Goal: Task Accomplishment & Management: Manage account settings

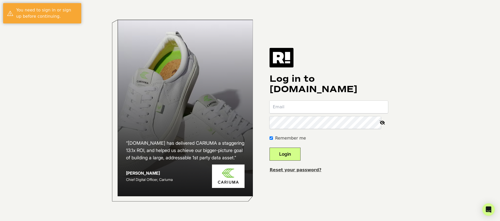
type input "[PERSON_NAME][EMAIL_ADDRESS][PERSON_NAME][DOMAIN_NAME]"
click at [321, 102] on input "phillip.marzouk@cheefholdings.com" at bounding box center [329, 107] width 119 height 13
click at [293, 155] on button "Login" at bounding box center [285, 154] width 31 height 13
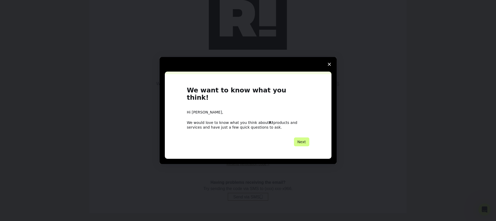
click at [330, 66] on polygon "Close survey" at bounding box center [329, 64] width 3 height 3
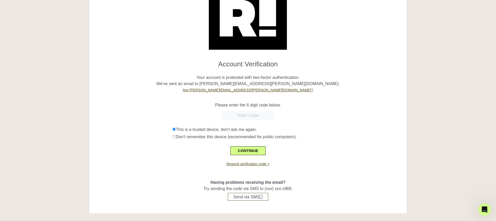
click at [250, 114] on input "text" at bounding box center [248, 115] width 52 height 9
paste input "532690"
type input "532690"
click at [241, 152] on button "CONTINUE" at bounding box center [248, 150] width 35 height 9
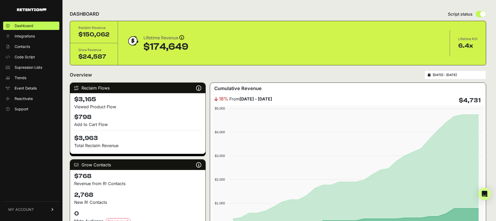
click at [36, 168] on div "Dashboard Integrations Contacts Code Script Supression Lists Trends Event Detai…" at bounding box center [31, 118] width 63 height 204
click at [38, 207] on link "MY ACCOUNT" at bounding box center [31, 210] width 56 height 16
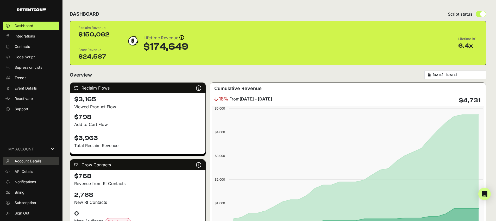
click at [30, 164] on link "Account Details" at bounding box center [31, 161] width 56 height 8
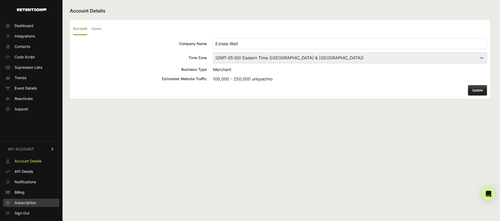
click at [39, 199] on link "Subscription" at bounding box center [31, 203] width 56 height 8
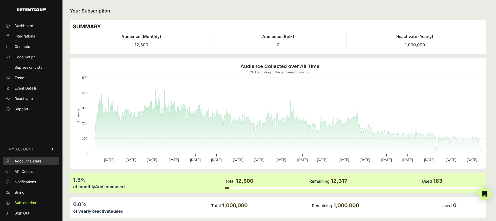
click at [40, 160] on span "Account Details" at bounding box center [28, 161] width 27 height 5
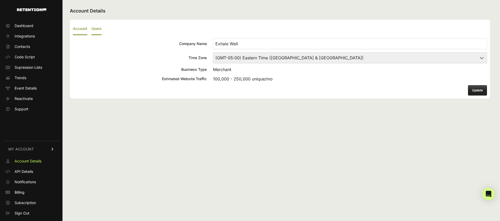
click at [100, 27] on label "Users" at bounding box center [96, 29] width 10 height 12
click at [0, 0] on input "Users" at bounding box center [0, 0] width 0 height 0
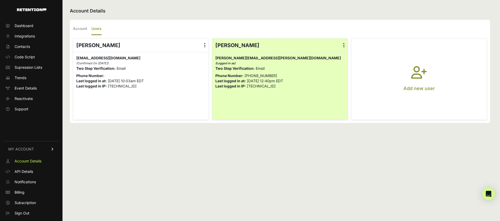
click at [420, 68] on icon "button" at bounding box center [419, 75] width 16 height 19
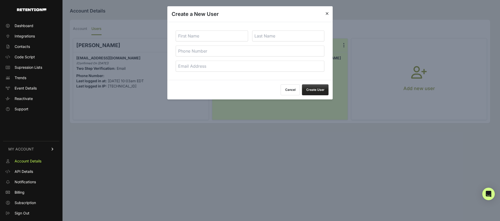
click at [232, 34] on input "text" at bounding box center [212, 35] width 72 height 11
type input "Erin"
click at [280, 32] on input "text" at bounding box center [288, 35] width 72 height 11
type input "Zadoorian"
type input "8184685567"
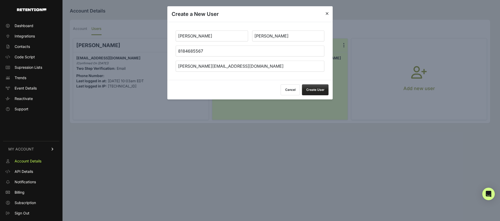
type input "[PERSON_NAME][EMAIL_ADDRESS][DOMAIN_NAME]"
click at [316, 91] on button "Create User" at bounding box center [315, 89] width 27 height 11
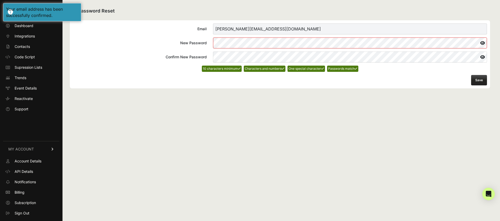
click at [477, 82] on button "Save" at bounding box center [479, 80] width 16 height 10
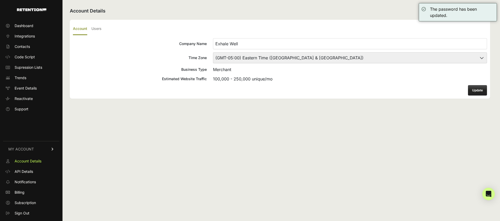
click at [356, 115] on div "Account Details Account Users Company Name Exhale Well Time Zone (GMT-10:00) Am…" at bounding box center [280, 110] width 435 height 221
click at [104, 28] on ul "Account Users" at bounding box center [280, 29] width 414 height 12
click at [102, 28] on label "Users" at bounding box center [96, 29] width 10 height 12
click at [0, 0] on input "Users" at bounding box center [0, 0] width 0 height 0
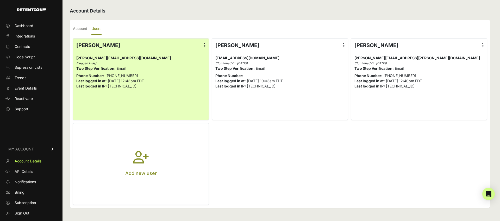
click at [139, 149] on button "Add new user" at bounding box center [141, 164] width 136 height 81
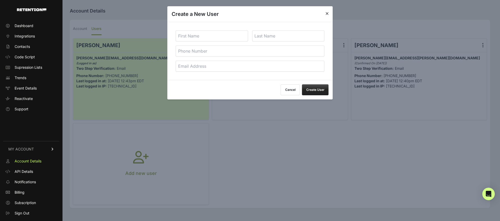
click at [208, 40] on input "text" at bounding box center [212, 35] width 72 height 11
type input "Caid"
type input "Viramontes"
click at [207, 68] on input "email" at bounding box center [250, 66] width 149 height 11
type input "caid@wavystudios.com"
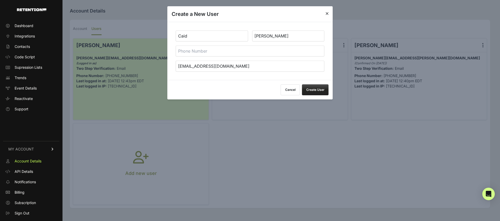
click at [313, 91] on button "Create User" at bounding box center [315, 89] width 27 height 11
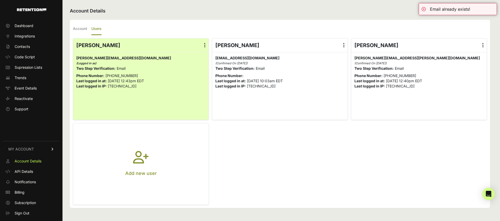
drag, startPoint x: 487, startPoint y: 89, endPoint x: 500, endPoint y: 91, distance: 13.2
click at [487, 89] on li "Philip marzouk Edit Details Reset Password Login History Delete phillip.marzouk…" at bounding box center [419, 79] width 136 height 82
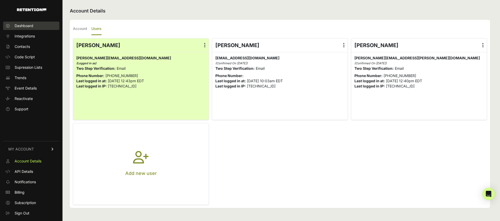
click at [27, 26] on span "Dashboard" at bounding box center [24, 25] width 19 height 5
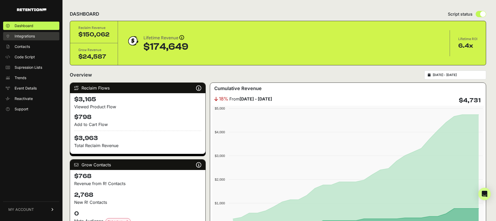
click at [30, 35] on span "Integrations" at bounding box center [25, 36] width 20 height 5
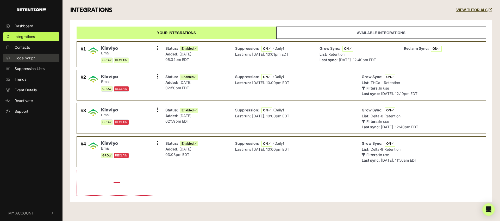
click at [27, 54] on link "Code Script" at bounding box center [31, 58] width 56 height 9
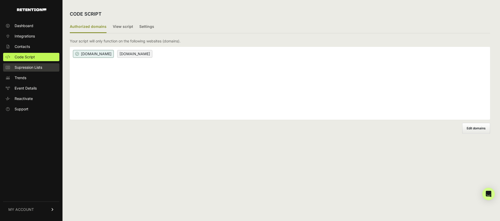
click at [28, 65] on span "Supression Lists" at bounding box center [29, 67] width 28 height 5
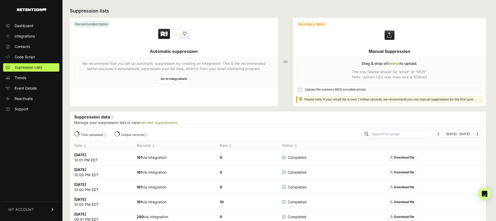
click at [31, 89] on span "Event Details" at bounding box center [26, 88] width 22 height 5
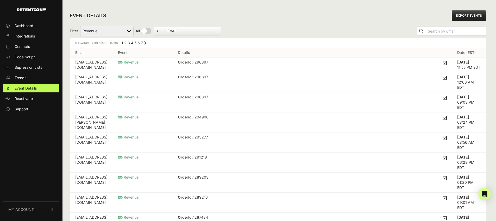
click at [30, 104] on ul "Dashboard Integrations Contacts Code Script Supression Lists Trends Event Detai…" at bounding box center [31, 68] width 56 height 92
click at [37, 213] on link "MY ACCOUNT" at bounding box center [31, 210] width 56 height 16
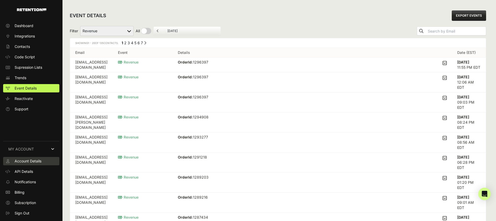
click at [32, 164] on link "Account Details" at bounding box center [31, 161] width 56 height 8
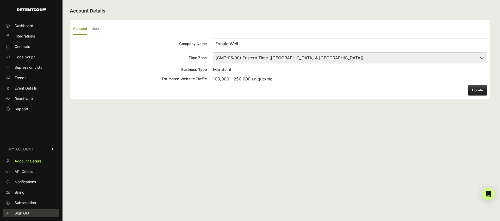
click at [28, 216] on span "Sign Out" at bounding box center [22, 213] width 15 height 5
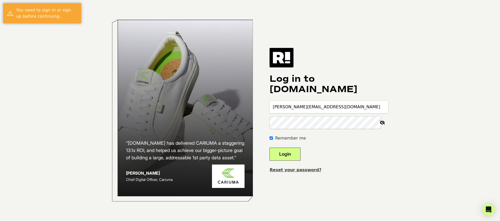
click at [311, 107] on input "[PERSON_NAME][EMAIL_ADDRESS][DOMAIN_NAME]" at bounding box center [329, 107] width 119 height 13
type input "[PERSON_NAME][EMAIL_ADDRESS][DOMAIN_NAME]"
click at [297, 153] on button "Login" at bounding box center [285, 154] width 31 height 13
